Goal: Information Seeking & Learning: Learn about a topic

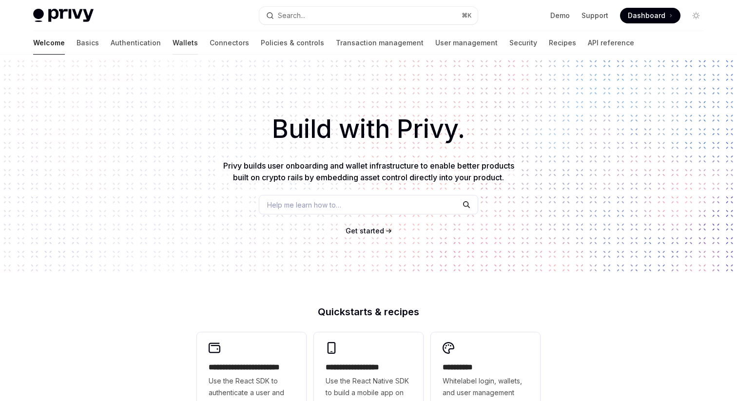
click at [173, 43] on link "Wallets" at bounding box center [185, 42] width 25 height 23
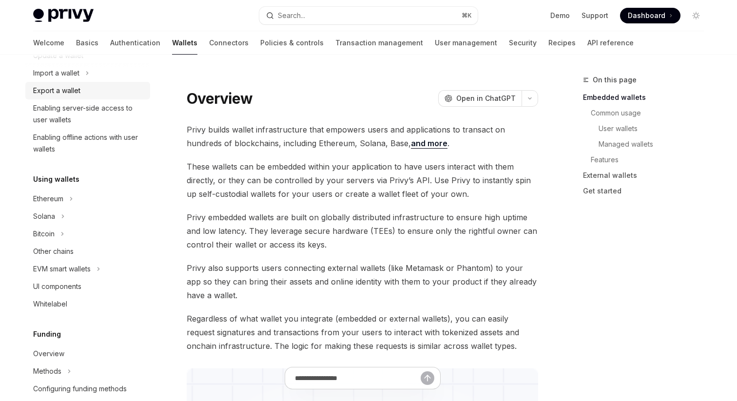
scroll to position [166, 0]
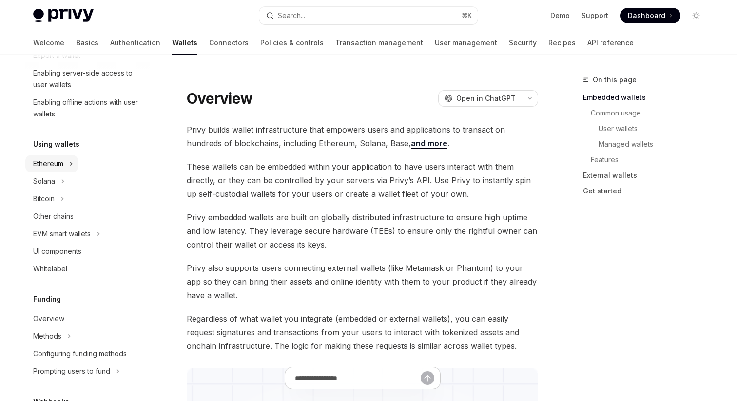
click at [77, 170] on button "Ethereum" at bounding box center [51, 164] width 53 height 18
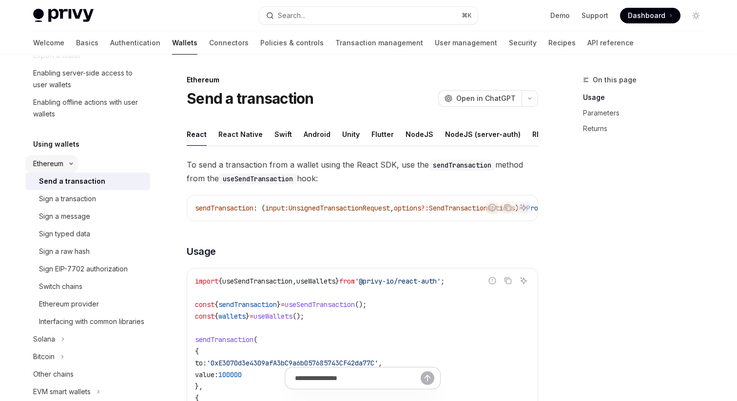
click at [62, 164] on div "Ethereum" at bounding box center [48, 164] width 30 height 12
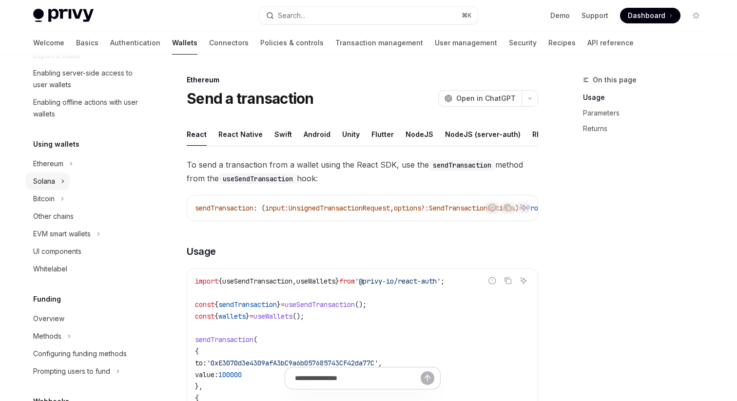
click at [58, 183] on button "Solana" at bounding box center [47, 182] width 44 height 18
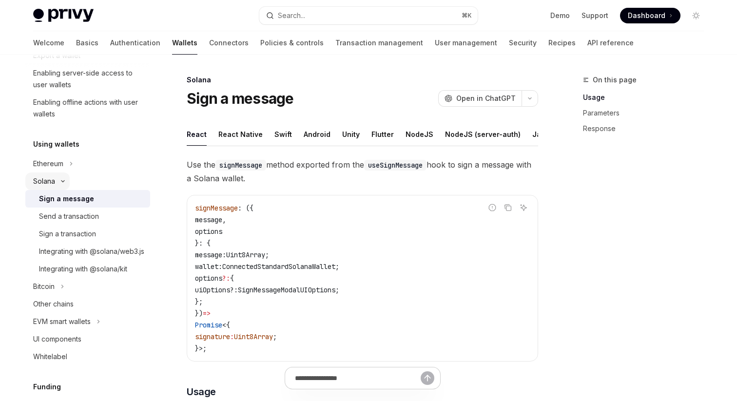
click at [64, 180] on icon at bounding box center [63, 181] width 12 height 4
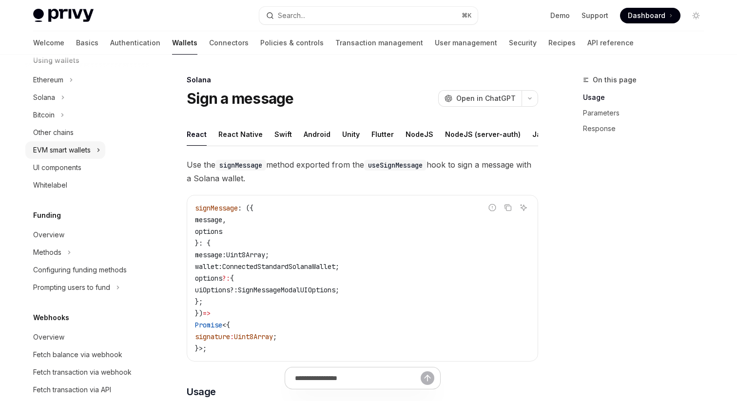
scroll to position [253, 0]
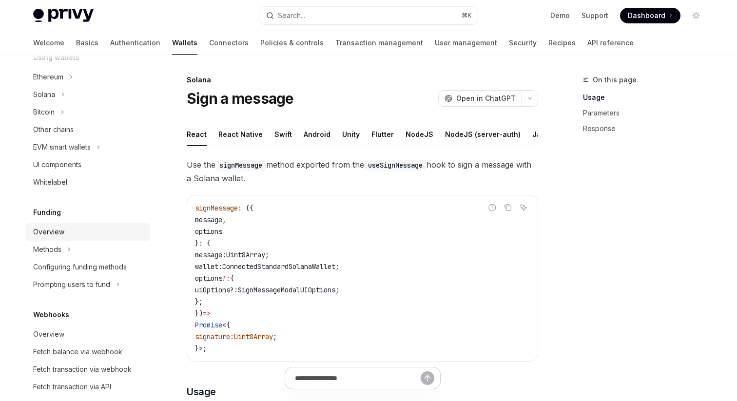
click at [62, 229] on div "Overview" at bounding box center [48, 232] width 31 height 12
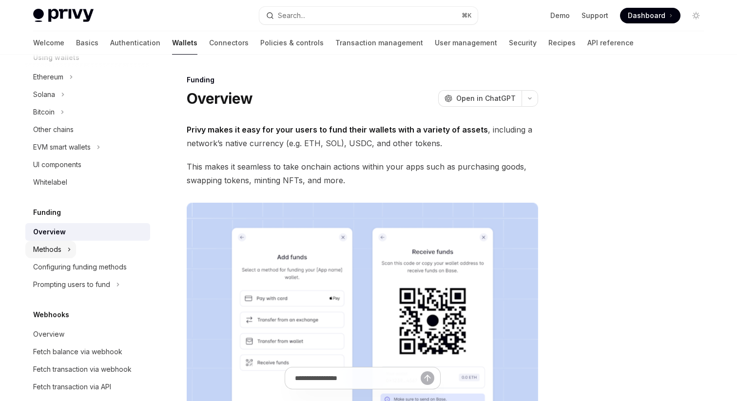
click at [57, 247] on div "Methods" at bounding box center [47, 250] width 28 height 12
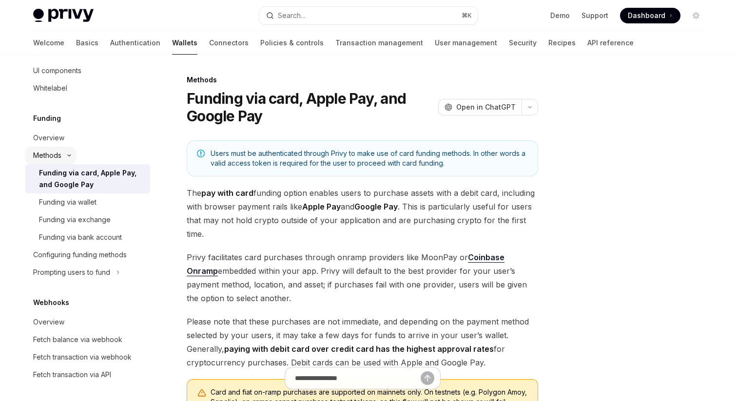
scroll to position [354, 0]
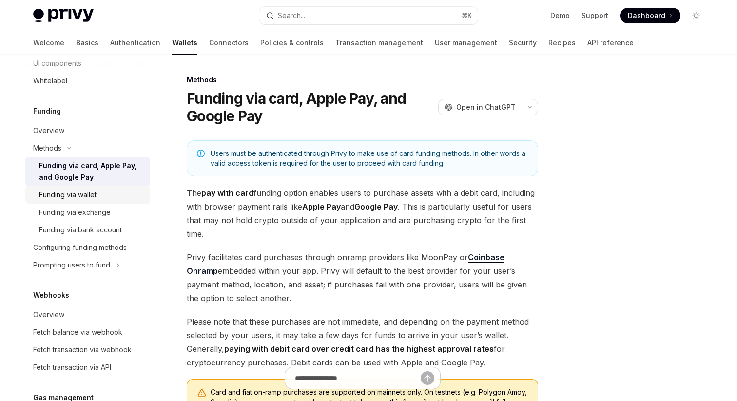
click at [60, 189] on div "Funding via wallet" at bounding box center [68, 195] width 58 height 12
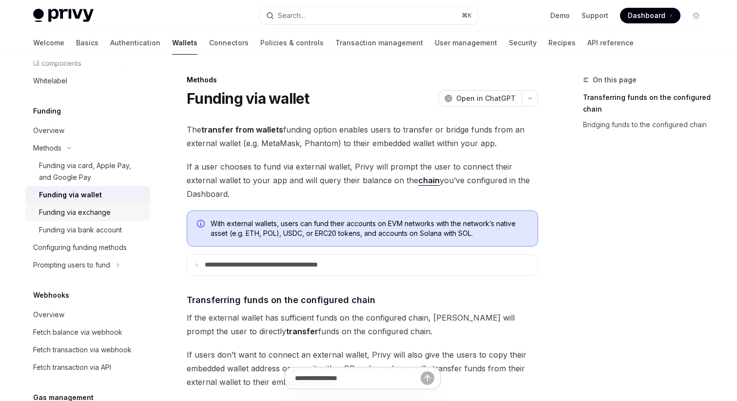
click at [62, 213] on div "Funding via exchange" at bounding box center [75, 213] width 72 height 12
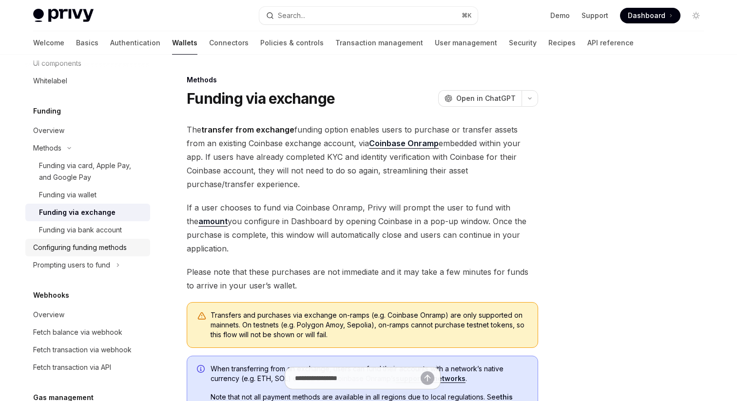
click at [65, 246] on div "Configuring funding methods" at bounding box center [80, 248] width 94 height 12
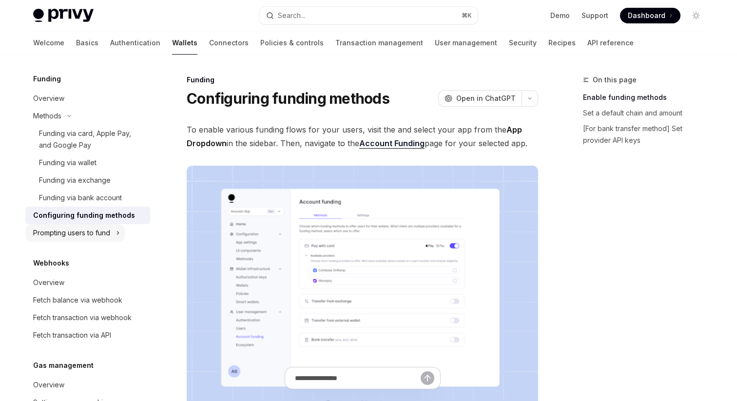
scroll to position [405, 0]
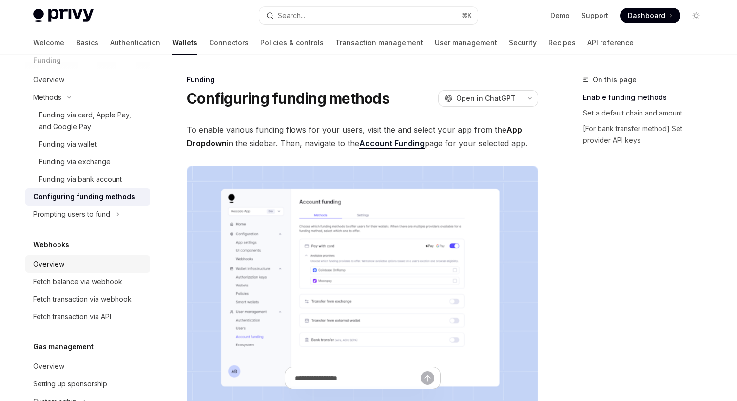
click at [50, 265] on div "Overview" at bounding box center [48, 264] width 31 height 12
type textarea "*"
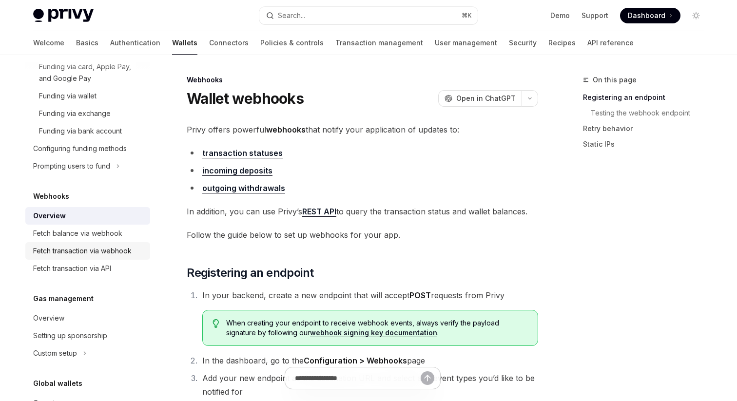
scroll to position [518, 0]
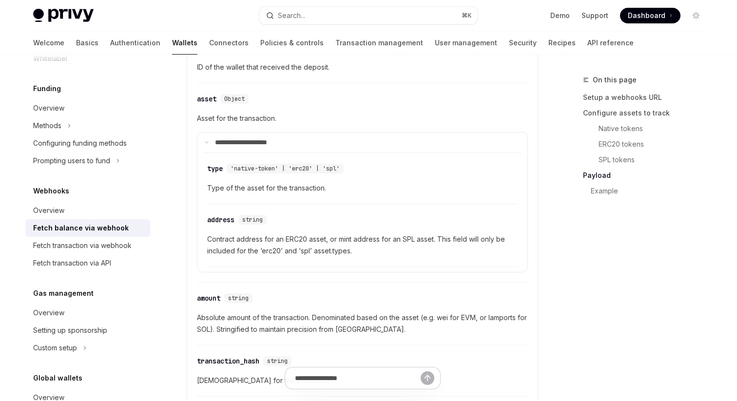
scroll to position [1010, 0]
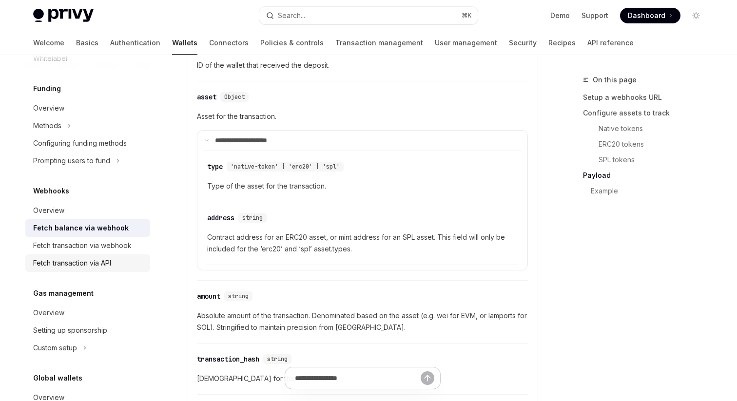
click at [101, 265] on div "Fetch transaction via API" at bounding box center [72, 263] width 78 height 12
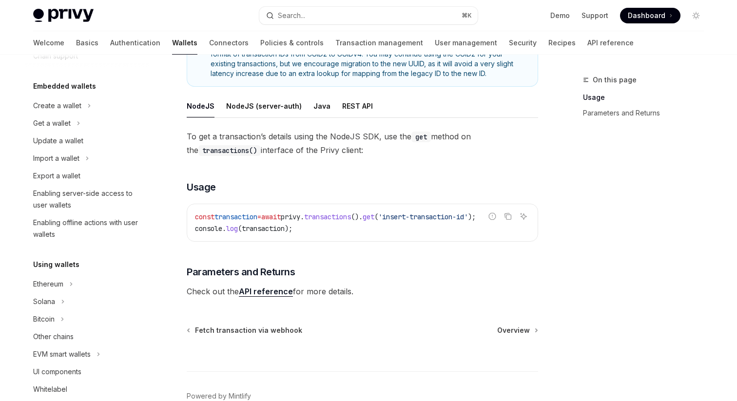
scroll to position [43, 0]
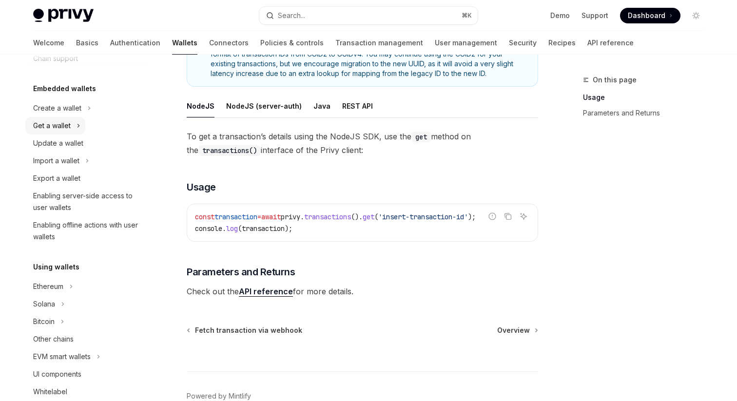
click at [76, 121] on button "Get a wallet" at bounding box center [55, 126] width 60 height 18
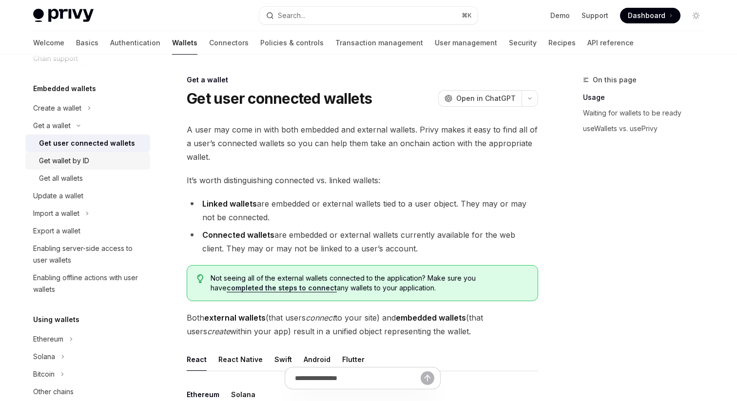
click at [78, 160] on div "Get wallet by ID" at bounding box center [64, 161] width 50 height 12
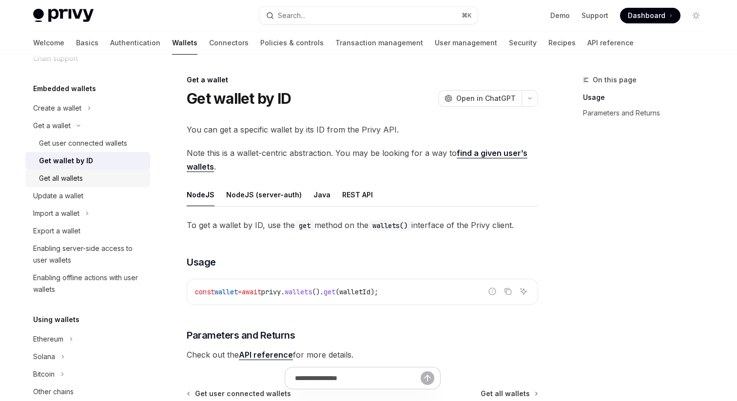
click at [75, 180] on div "Get all wallets" at bounding box center [61, 179] width 44 height 12
type textarea "*"
